Goal: Browse casually: Explore the website without a specific task or goal

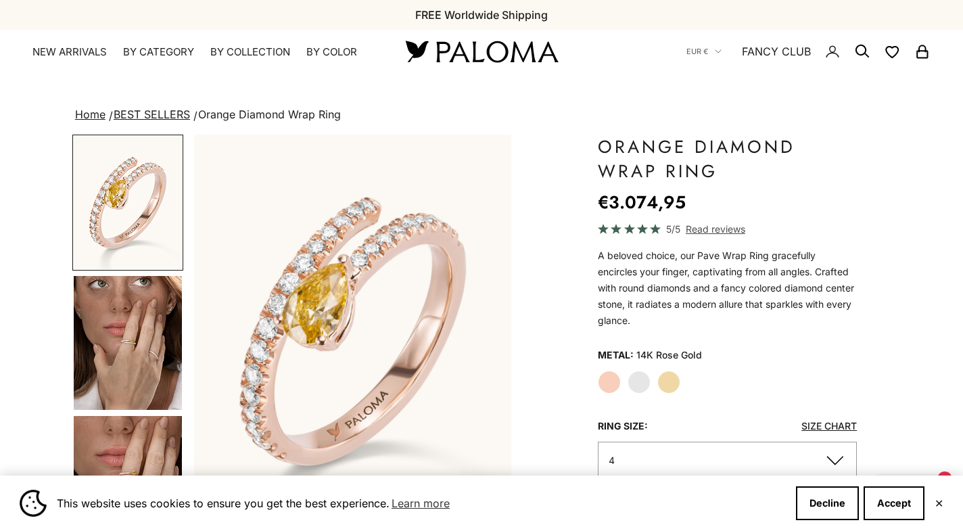
scroll to position [68, 0]
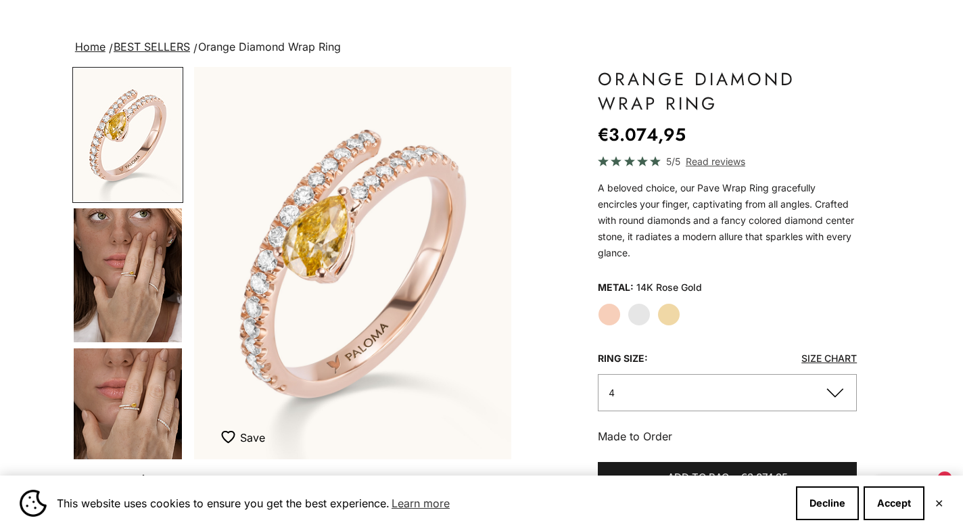
click at [138, 423] on img "Go to item 5" at bounding box center [128, 415] width 108 height 134
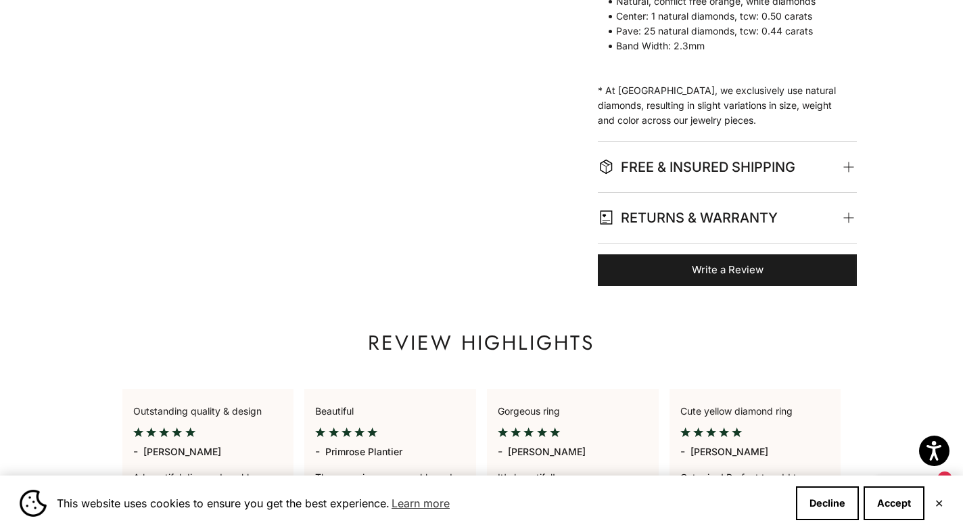
scroll to position [0, 0]
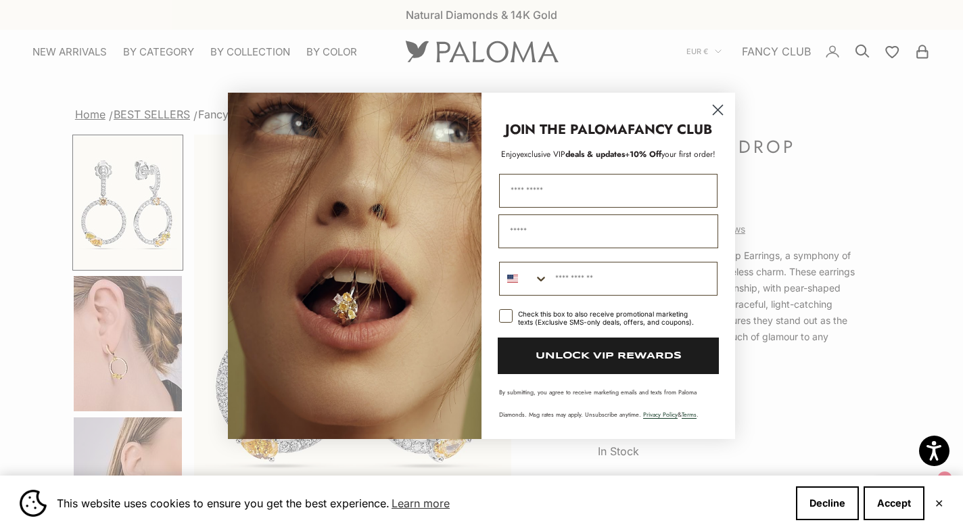
click at [719, 98] on circle "Close dialog" at bounding box center [718, 109] width 22 height 22
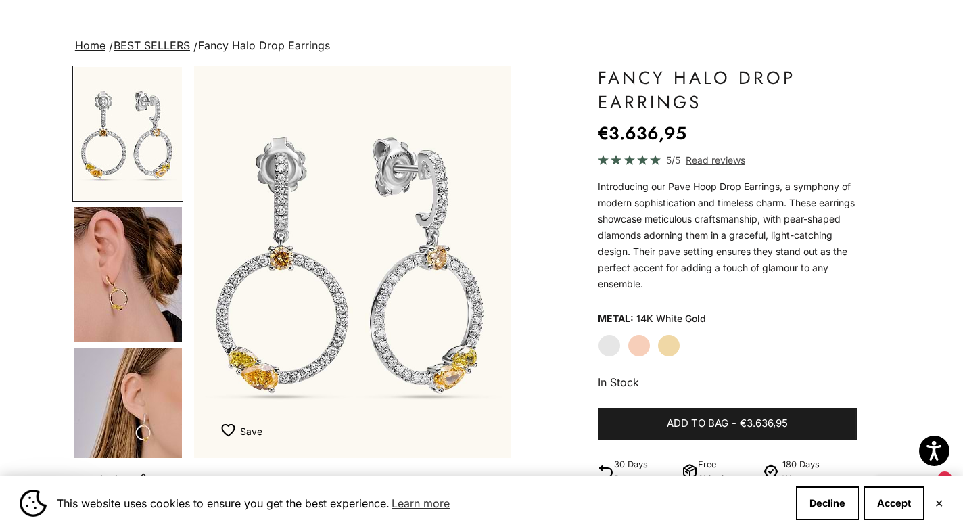
scroll to position [135, 0]
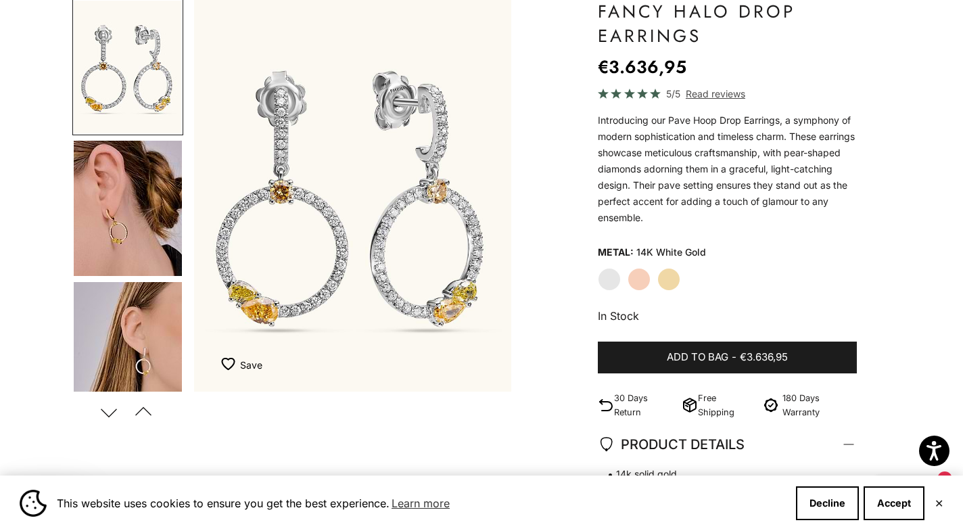
click at [118, 233] on img "Go to item 4" at bounding box center [128, 208] width 108 height 135
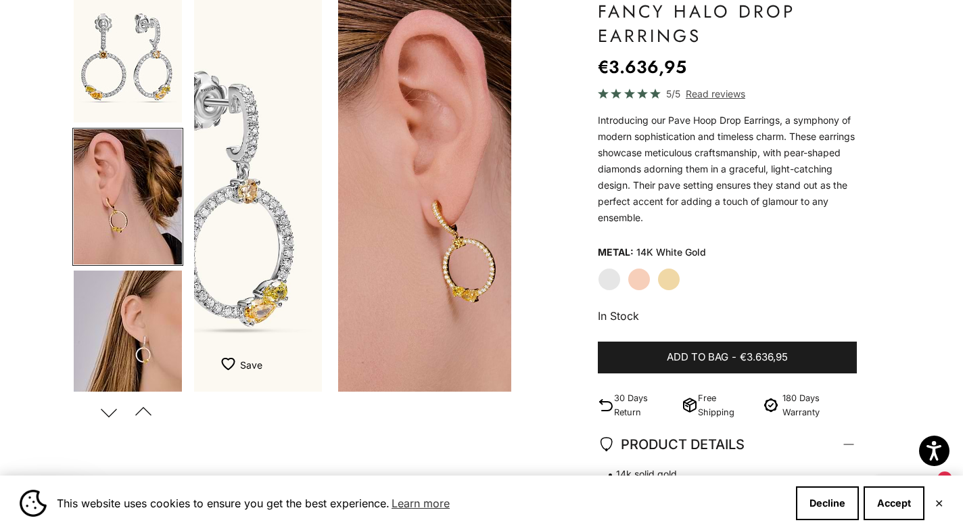
scroll to position [0, 333]
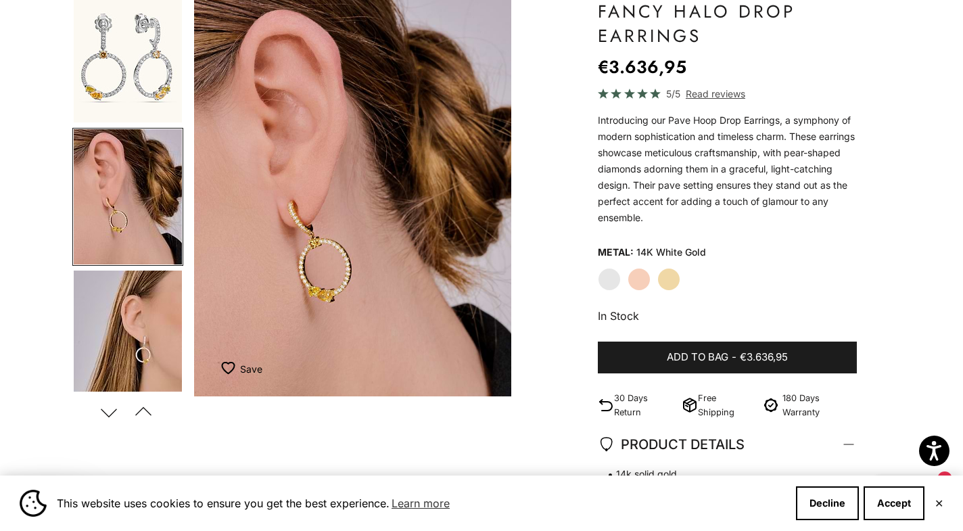
click at [151, 358] on img "Go to item 5" at bounding box center [128, 338] width 108 height 135
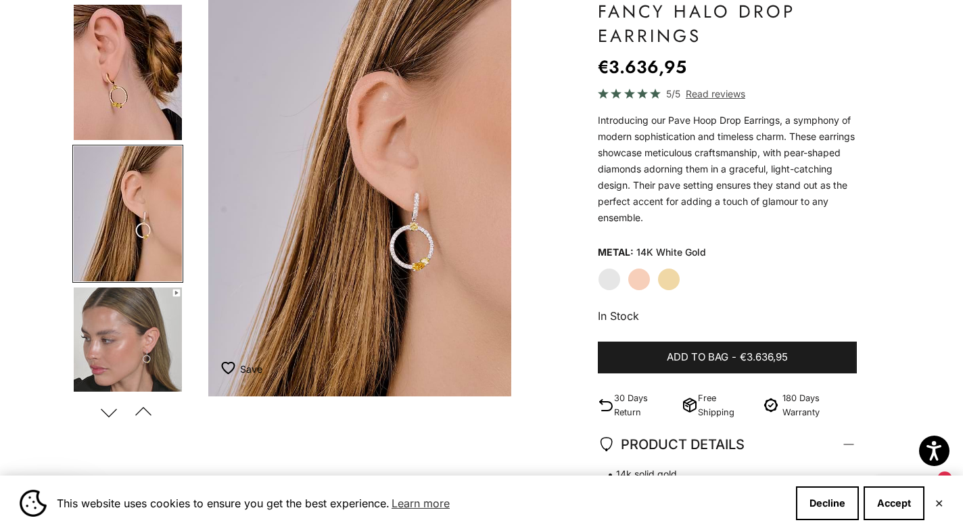
scroll to position [154, 0]
